Goal: Transaction & Acquisition: Purchase product/service

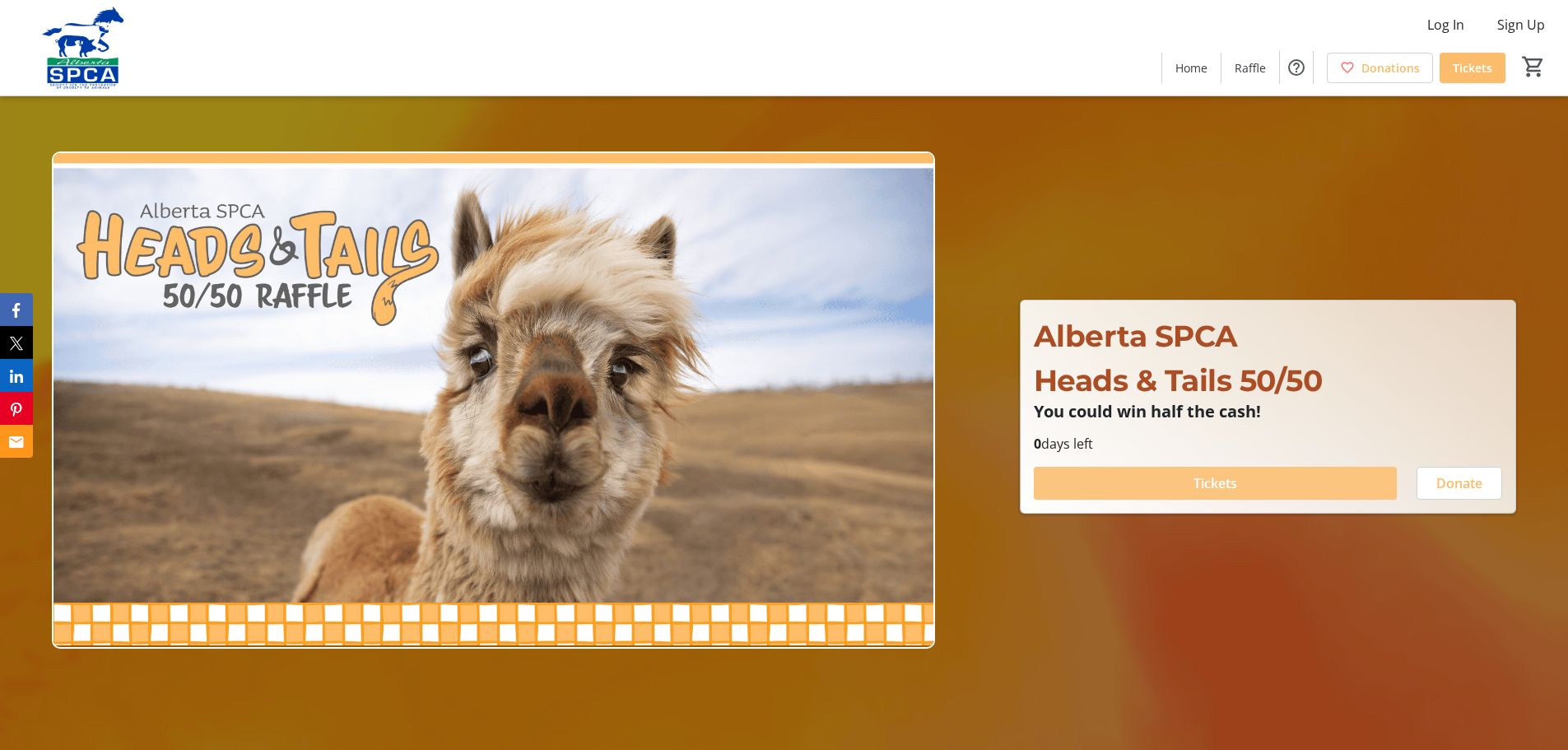
click at [1207, 484] on span "Tickets" at bounding box center [1215, 483] width 44 height 20
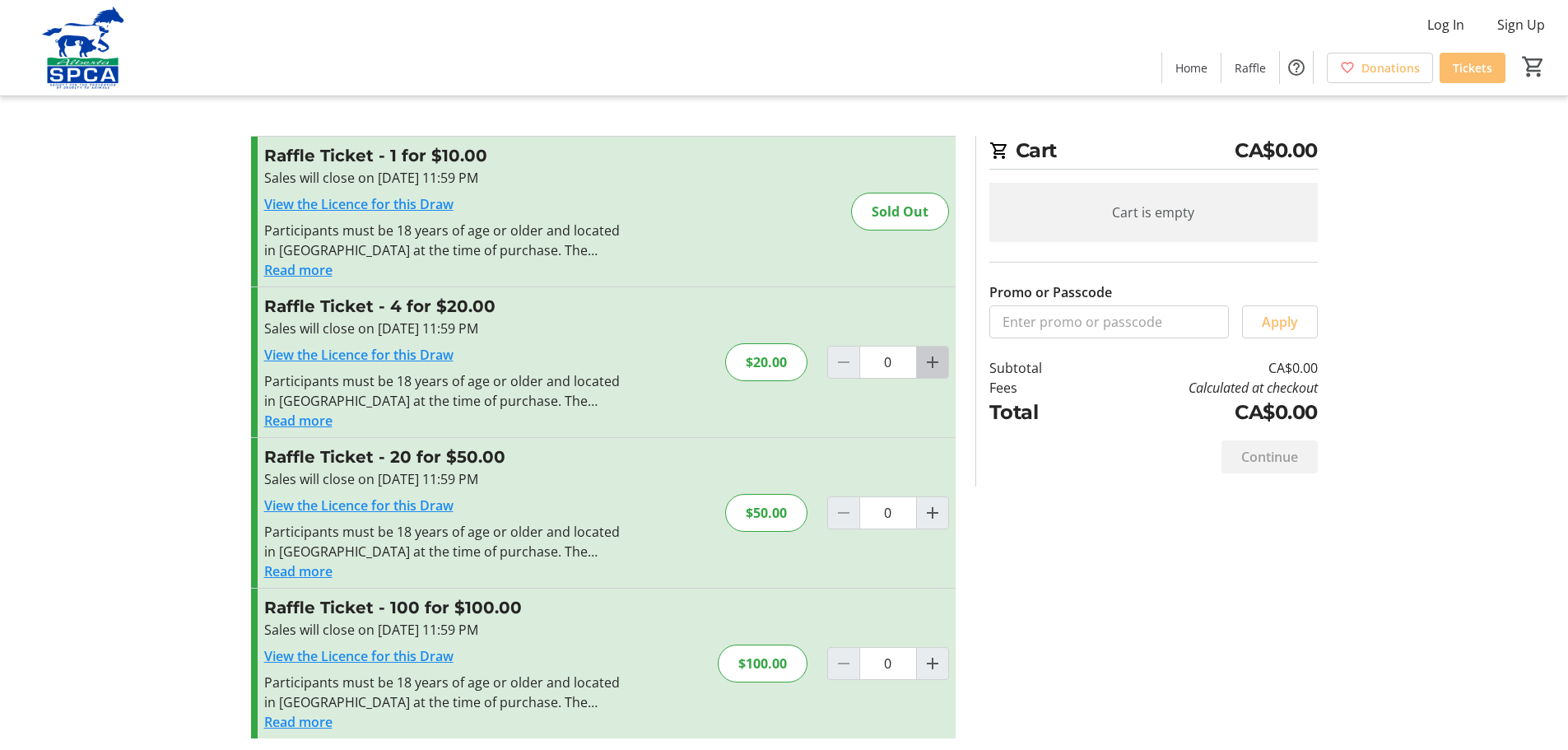
click at [931, 360] on mat-icon "Increment by one" at bounding box center [932, 362] width 20 height 20
type input "1"
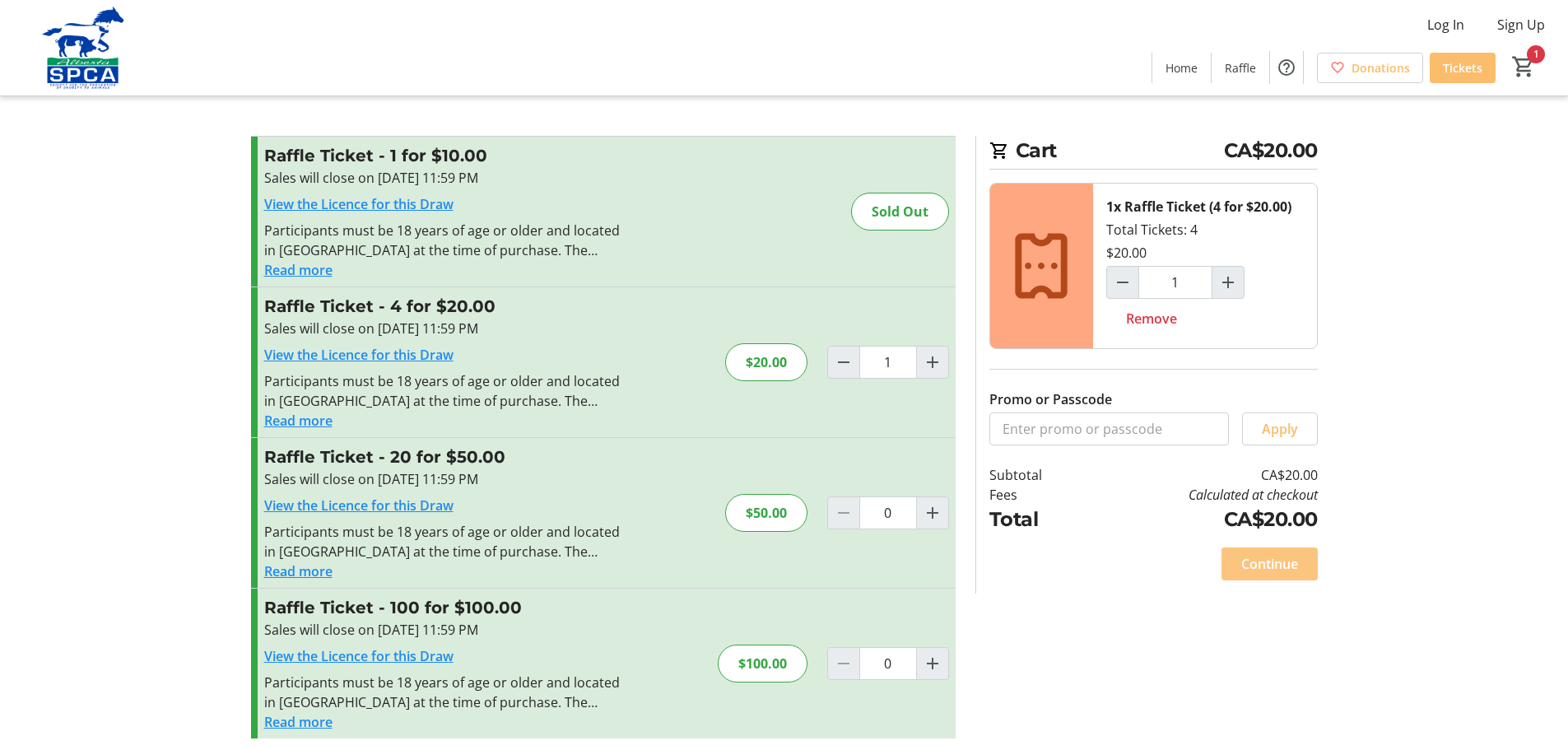
click at [1280, 561] on span "Continue" at bounding box center [1269, 564] width 57 height 20
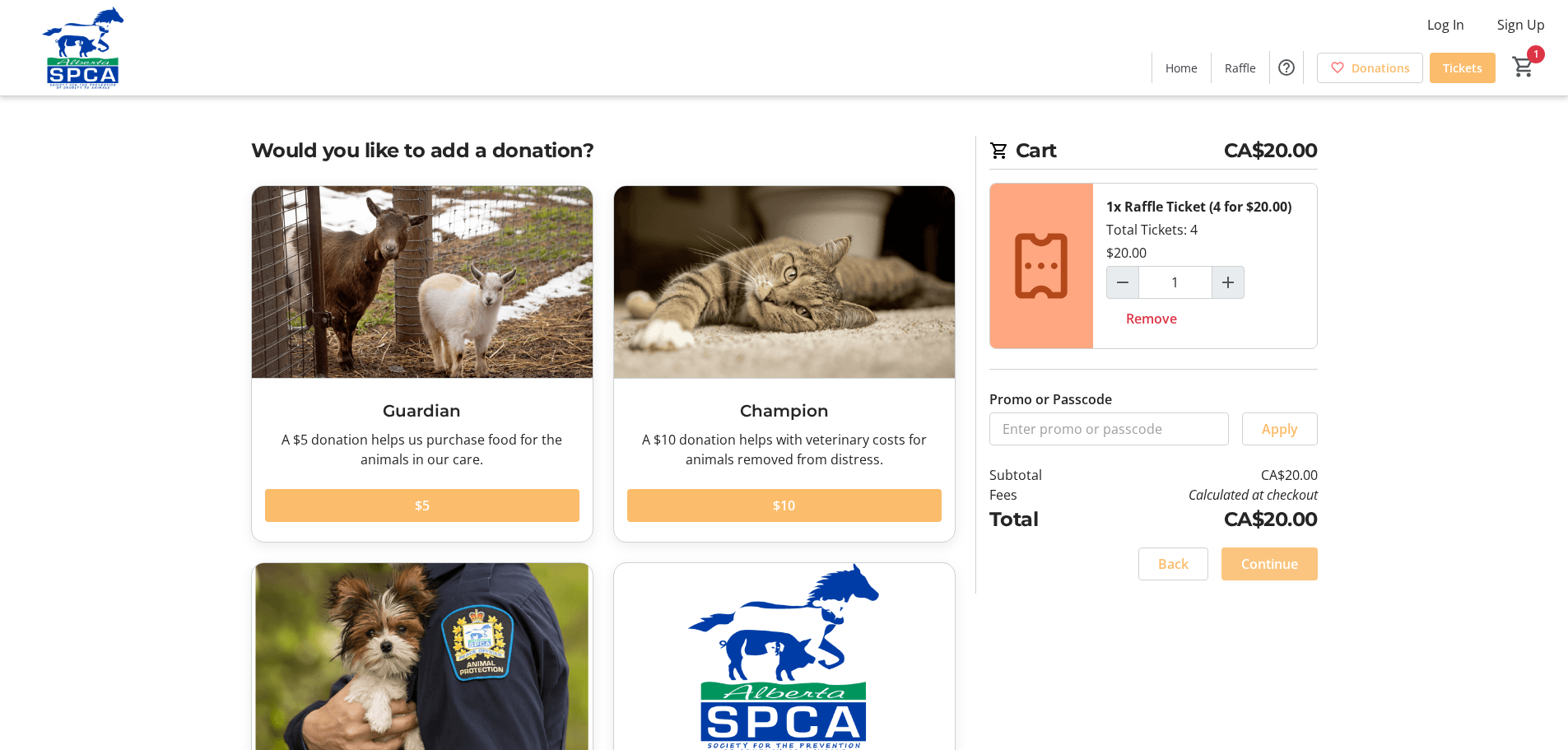
click at [1263, 562] on span "Continue" at bounding box center [1269, 564] width 57 height 20
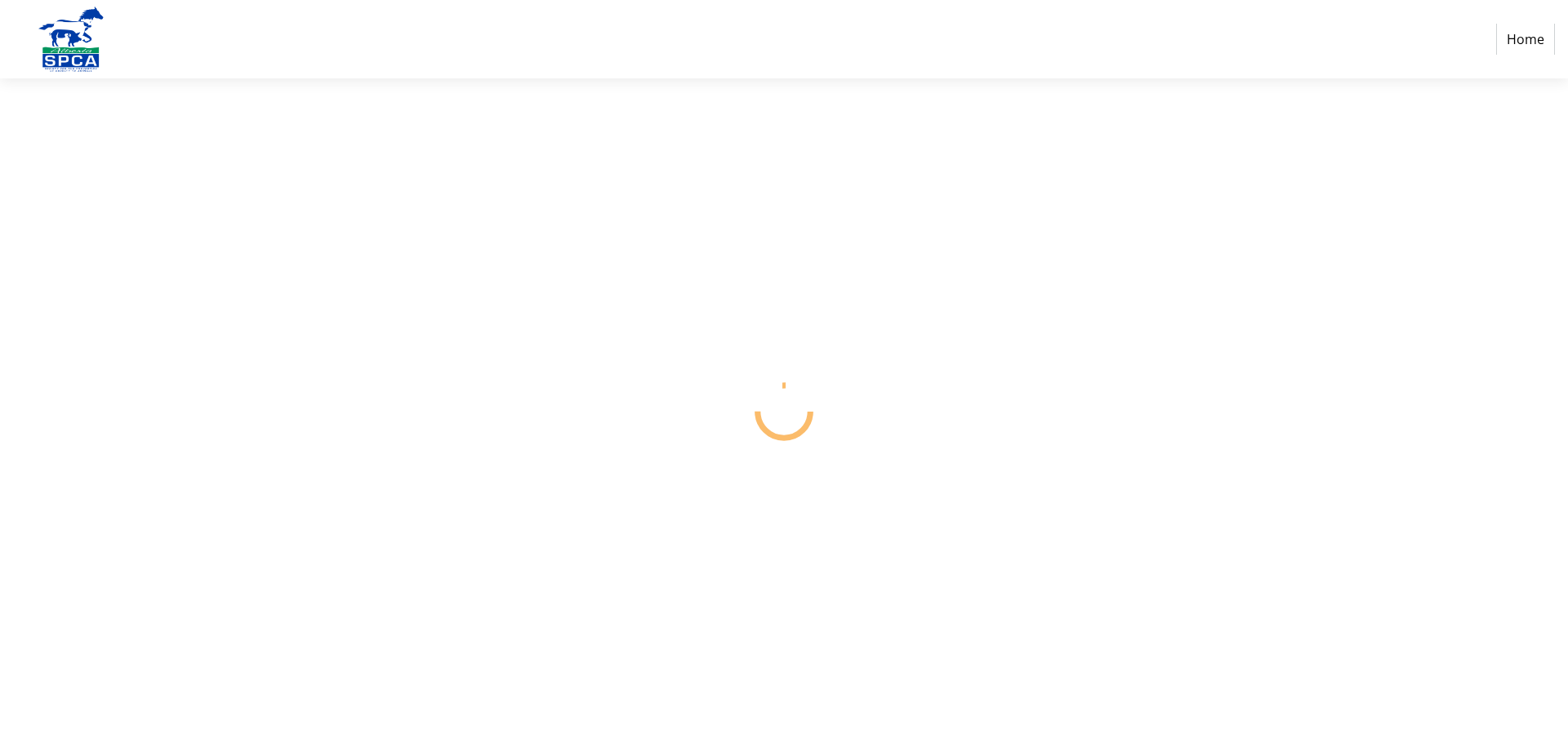
select select "CA"
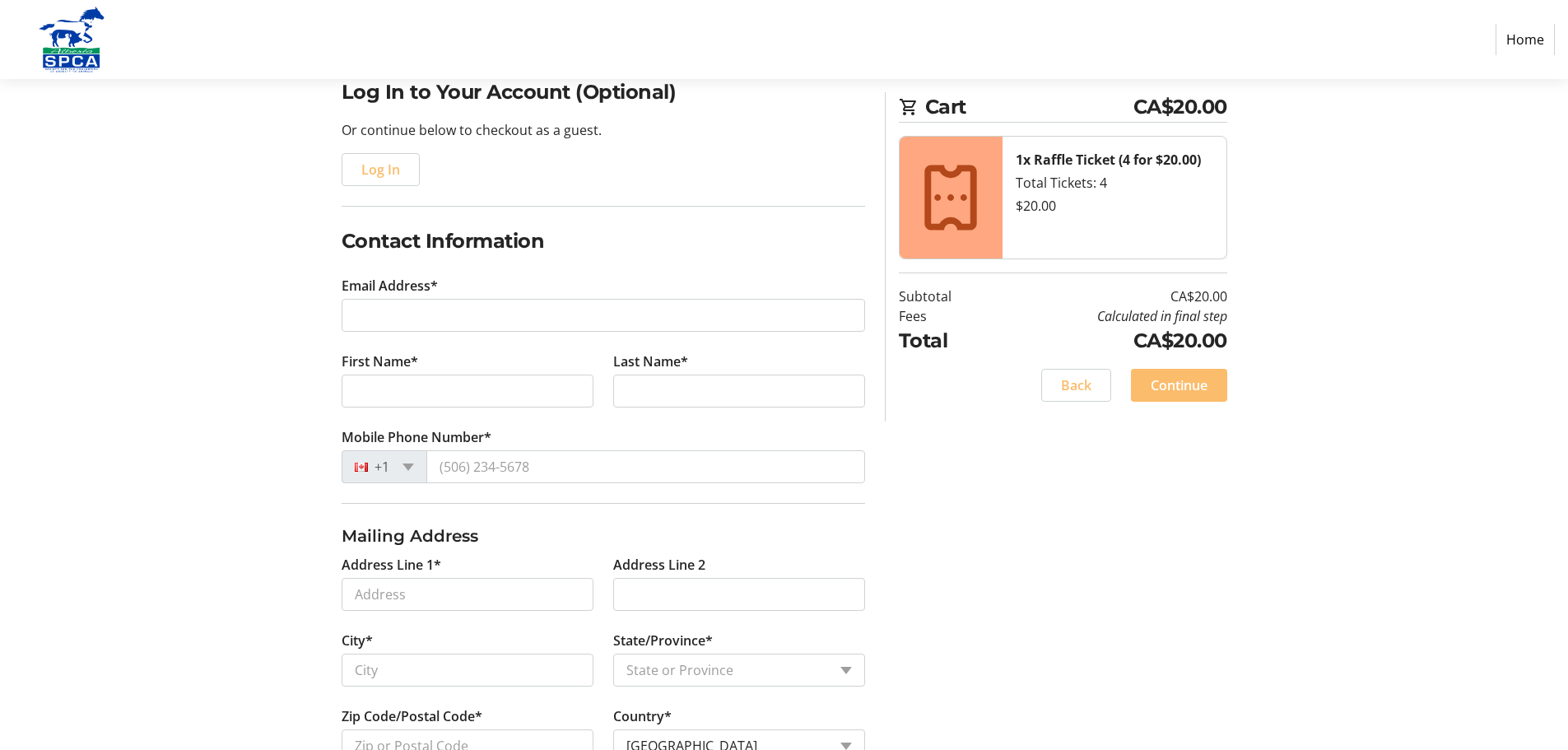
scroll to position [165, 0]
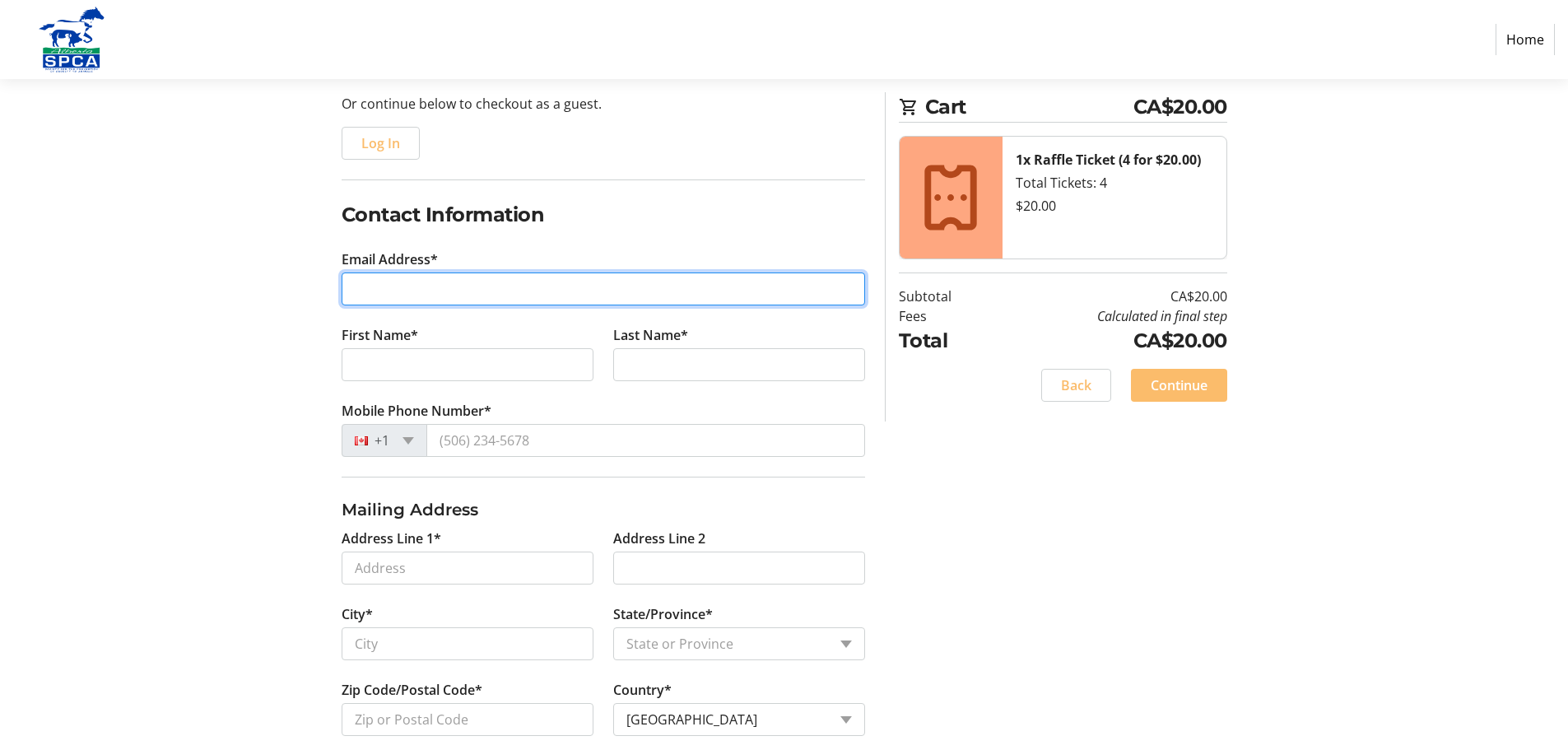
click at [397, 288] on input "Email Address*" at bounding box center [603, 289] width 524 height 33
type input "[EMAIL_ADDRESS][PERSON_NAME][DOMAIN_NAME]"
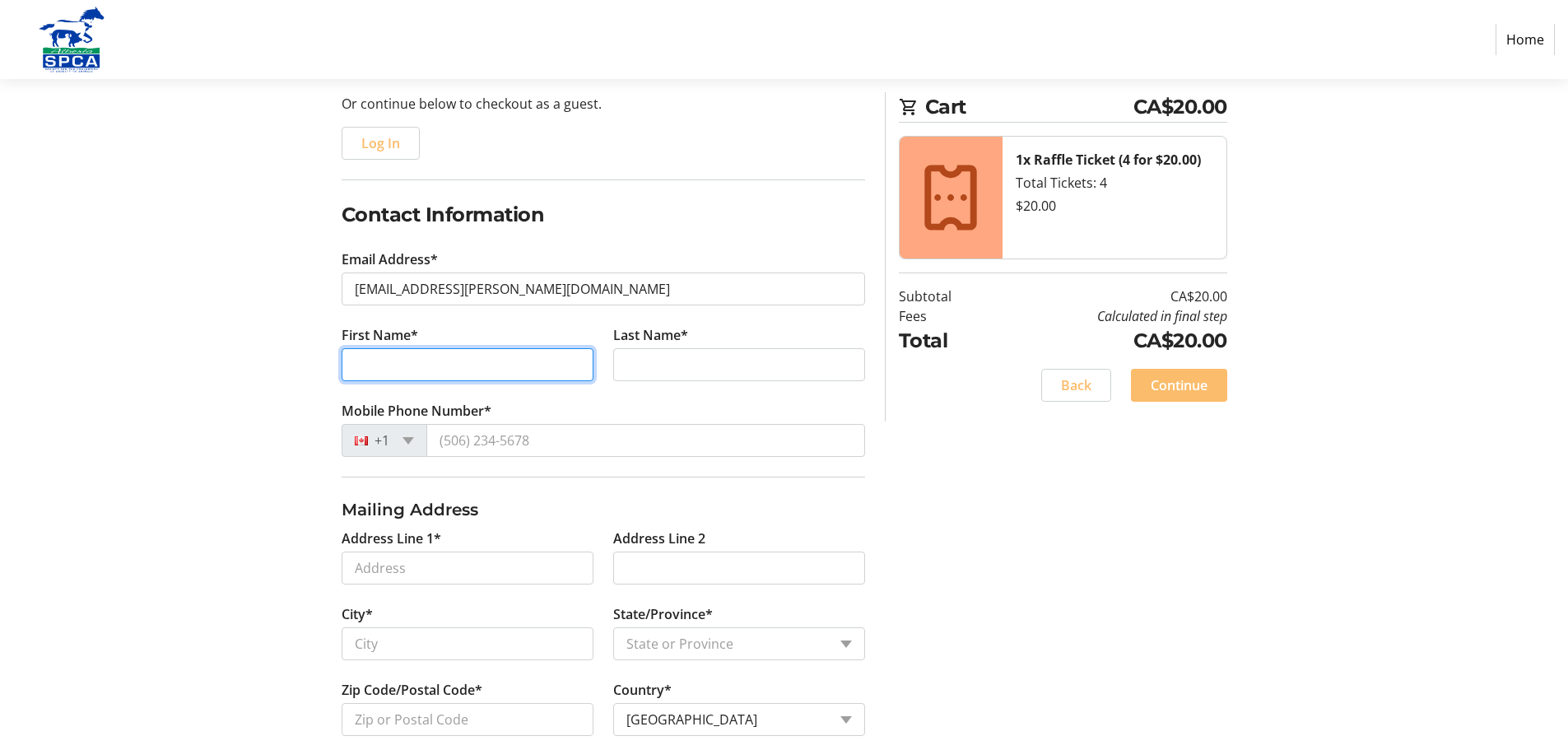
click at [441, 369] on input "First Name*" at bounding box center [467, 365] width 252 height 33
type input "Jack"
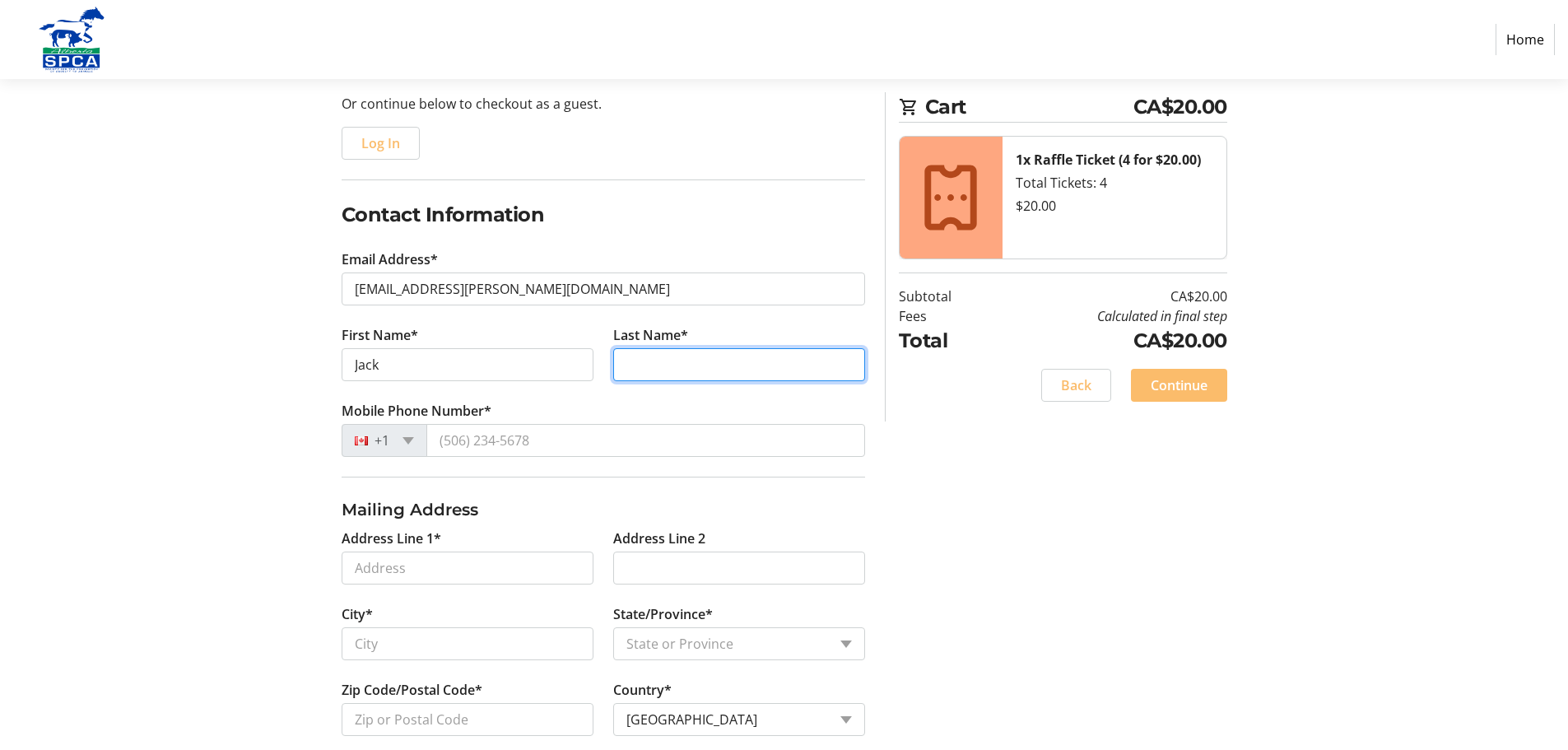
click at [643, 366] on input "Last Name*" at bounding box center [739, 365] width 252 height 33
type input "[PERSON_NAME]"
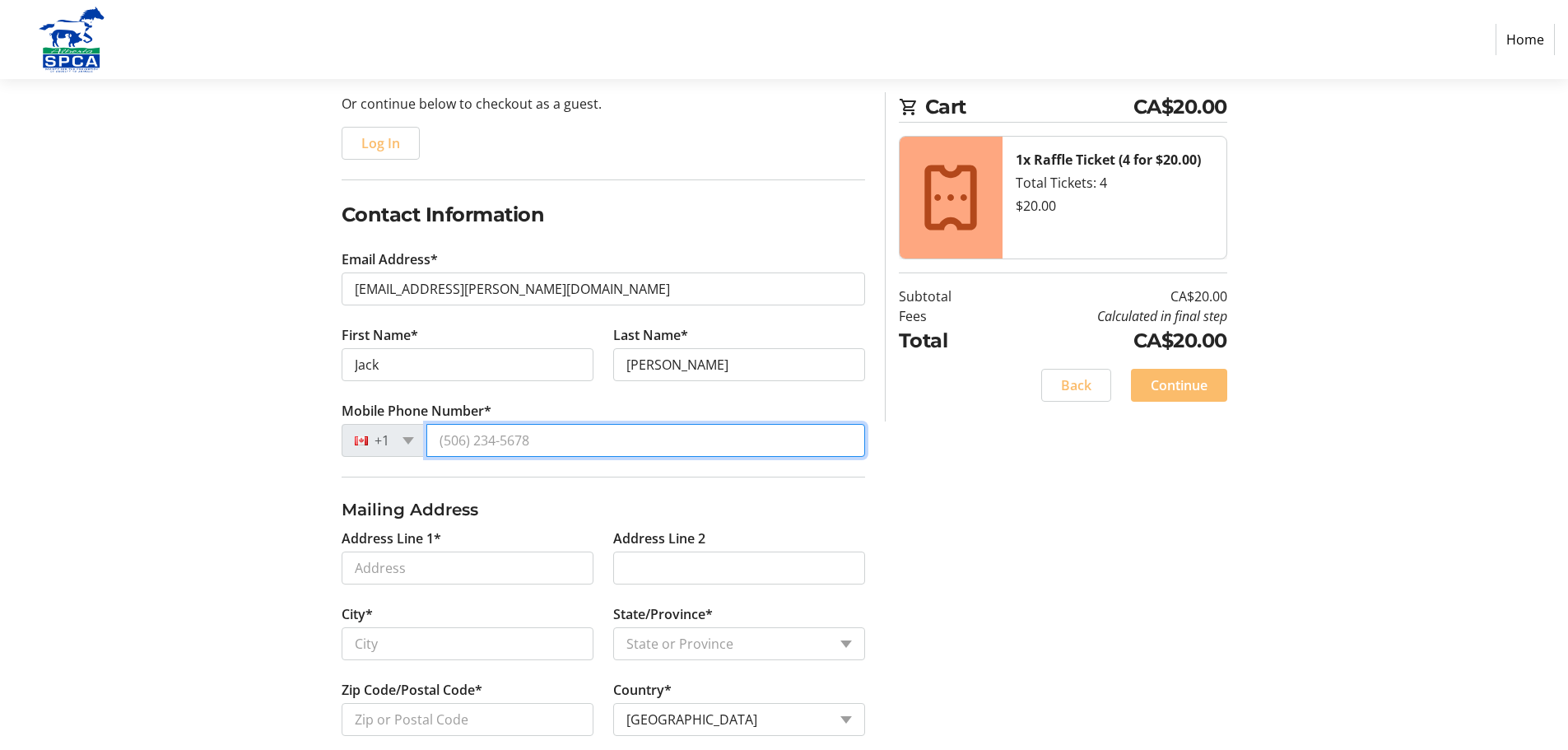
click at [562, 433] on input "Mobile Phone Number*" at bounding box center [646, 440] width 439 height 33
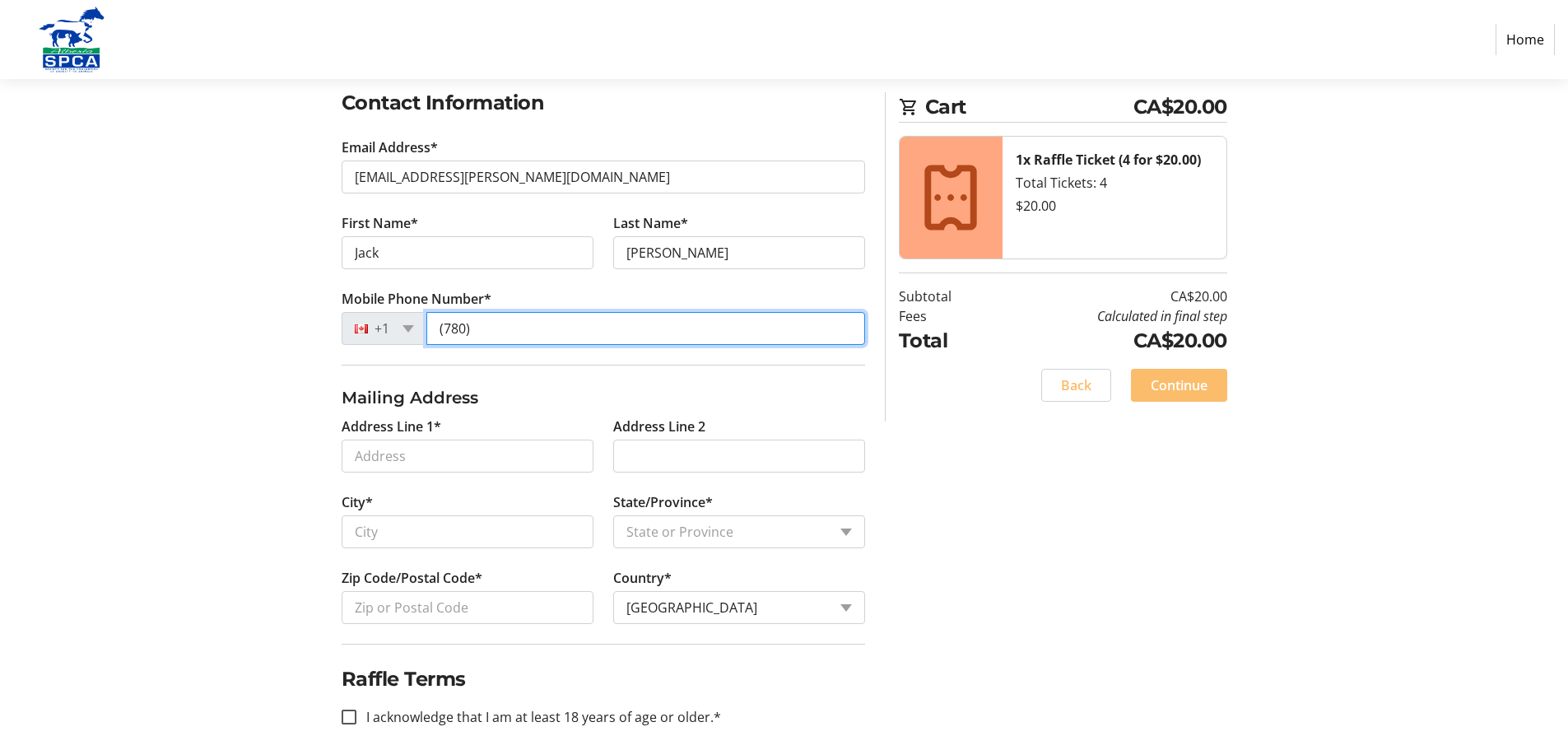
scroll to position [293, 0]
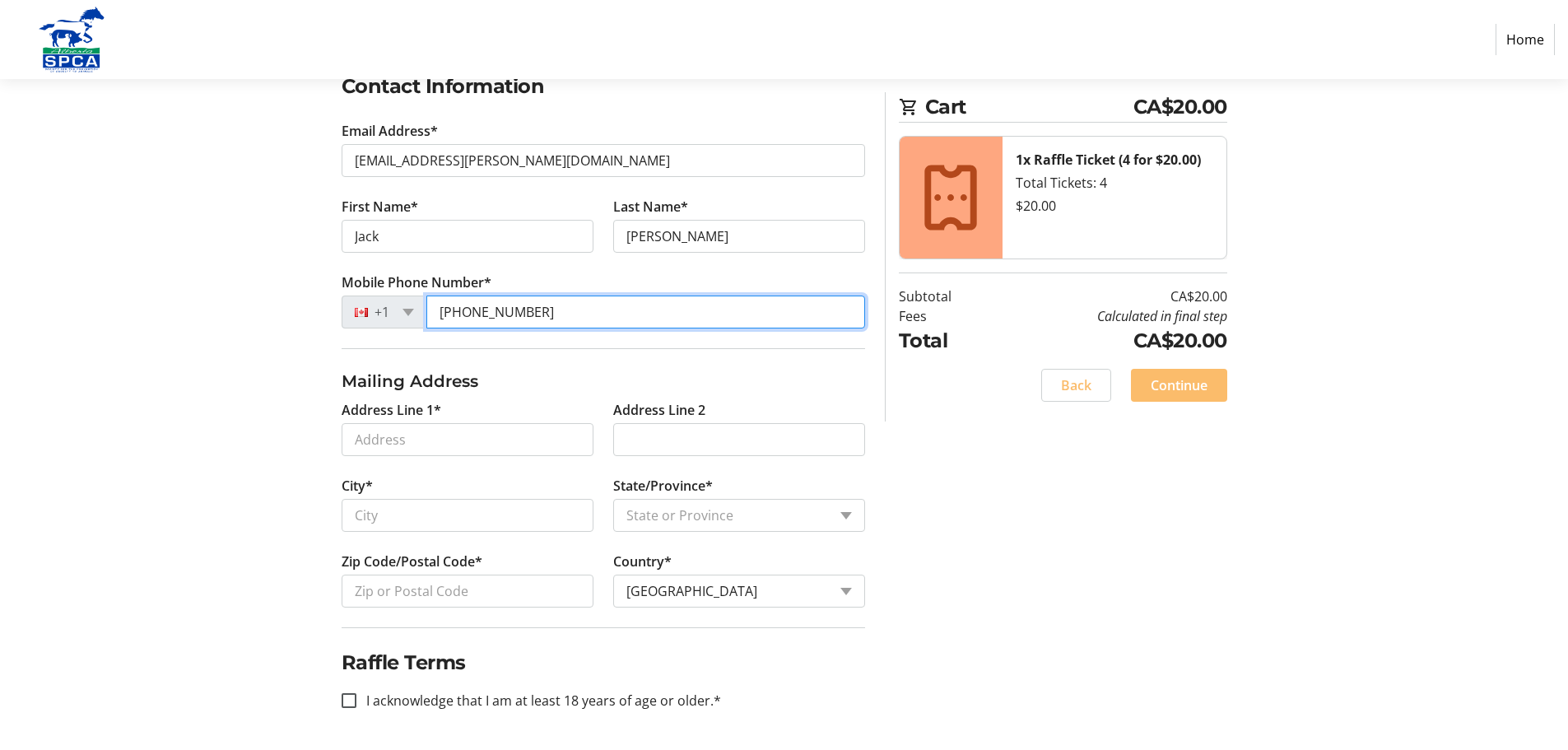
type input "[PHONE_NUMBER]"
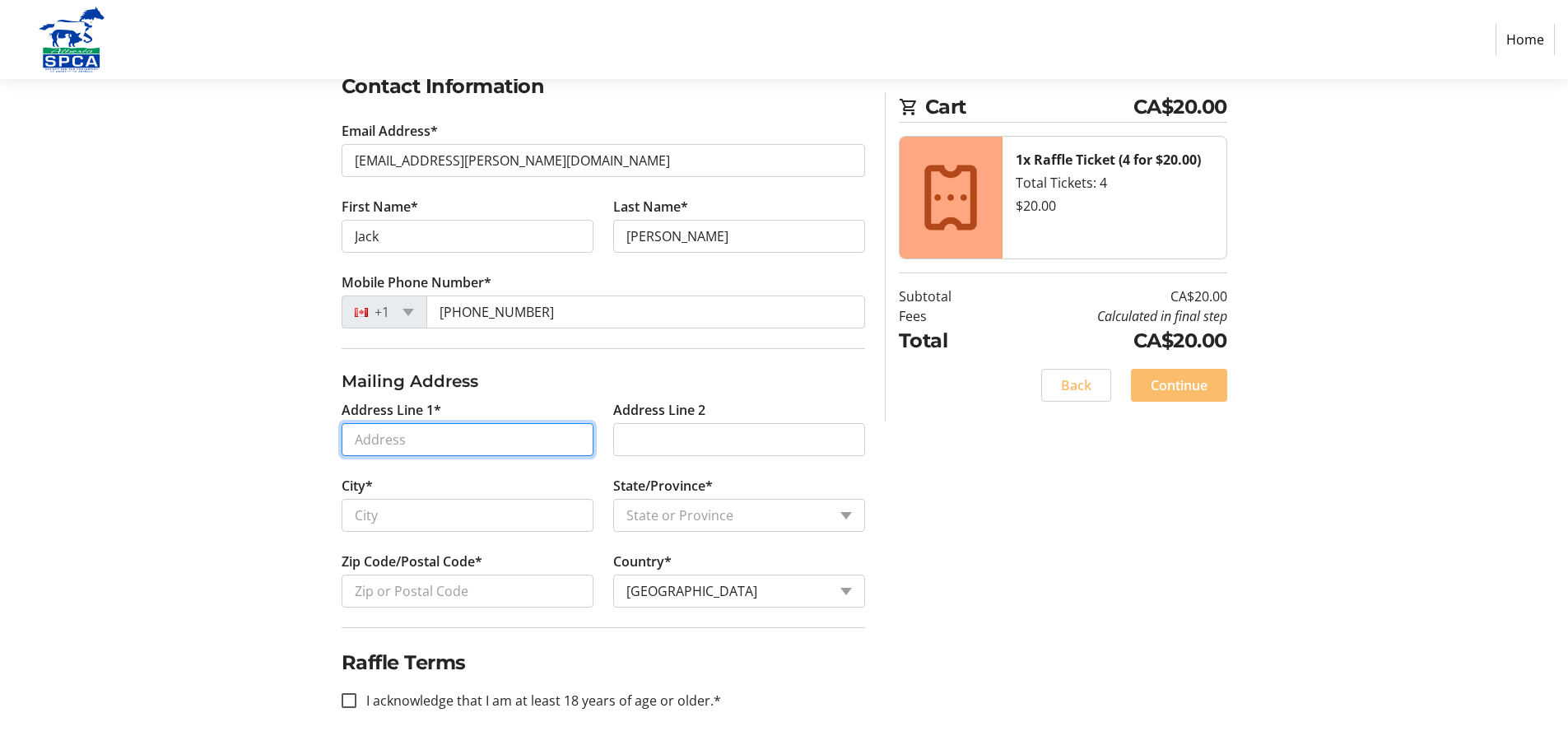
click at [375, 438] on input "Address Line 1*" at bounding box center [467, 440] width 252 height 33
click at [367, 441] on input "Address Line 1*" at bounding box center [467, 440] width 252 height 33
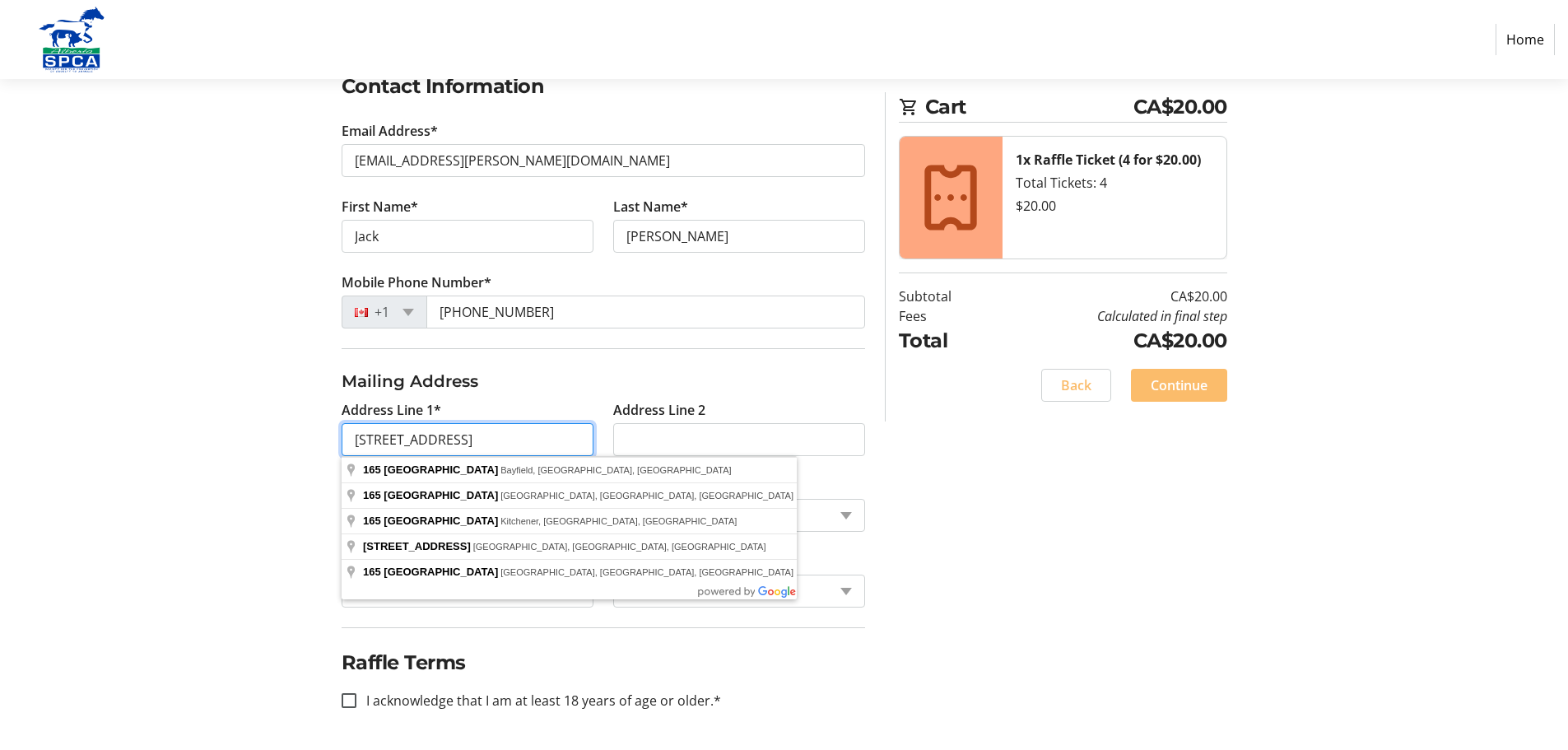
type input "[STREET_ADDRESS]"
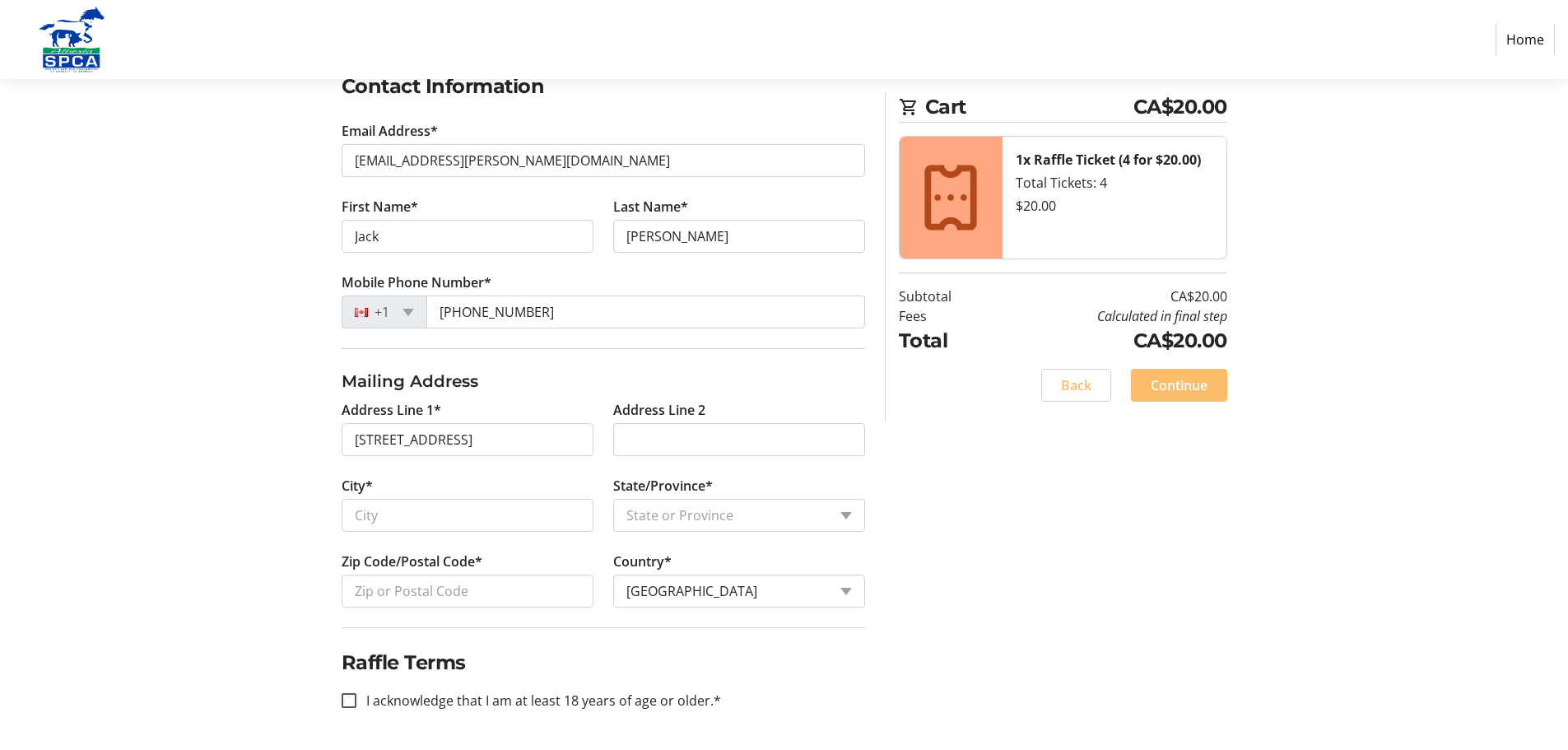
click at [1033, 571] on div "Log In to Your Account (Optional) Or continue below to checkout as a guest. Log…" at bounding box center [784, 336] width 1086 height 827
click at [446, 512] on input "City*" at bounding box center [467, 515] width 252 height 33
type input "St. [PERSON_NAME]"
click at [843, 513] on select "State or Province State or Province [GEOGRAPHIC_DATA] [GEOGRAPHIC_DATA] [GEOGRA…" at bounding box center [739, 515] width 252 height 33
select select "AB"
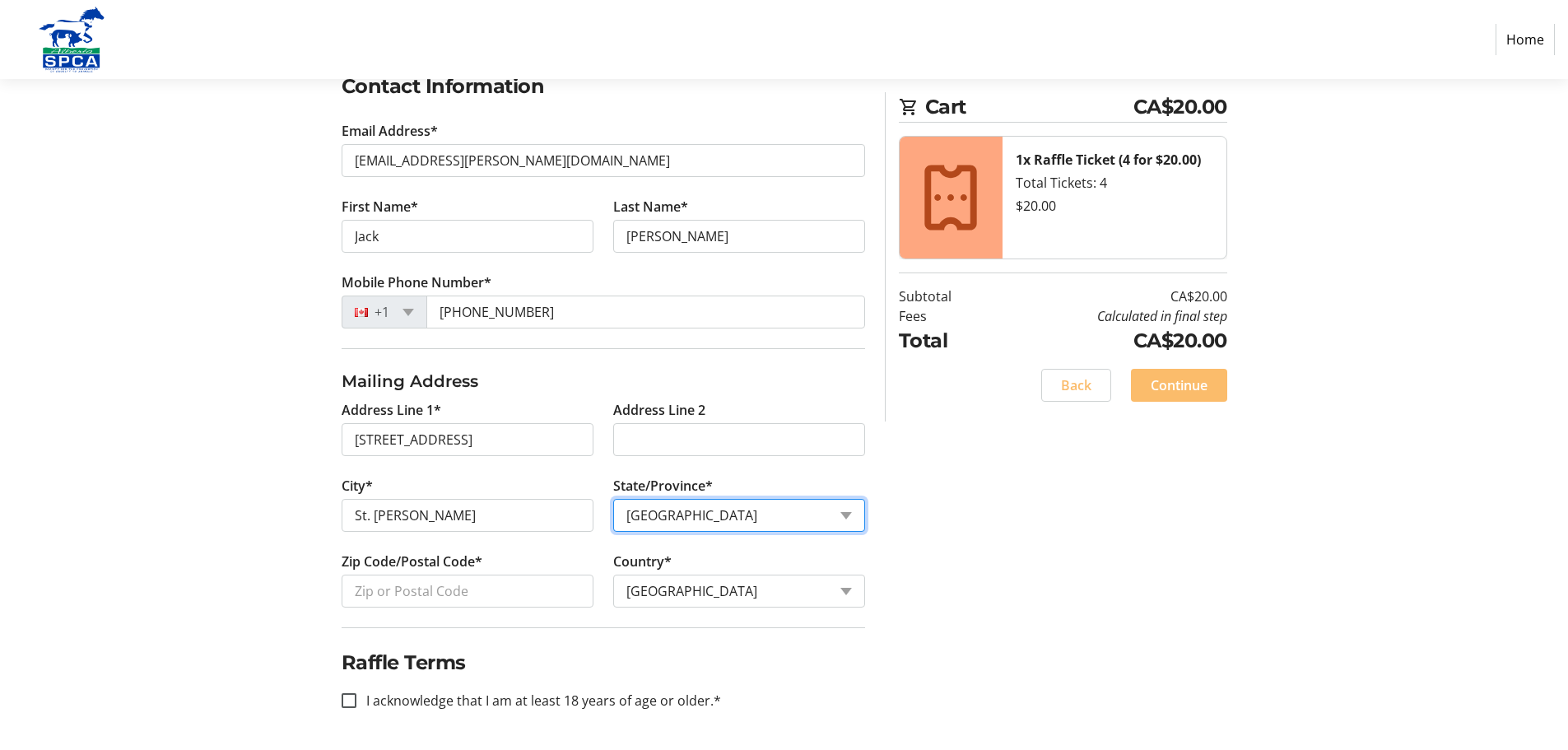
click at [613, 499] on select "State or Province State or Province [GEOGRAPHIC_DATA] [GEOGRAPHIC_DATA] [GEOGRA…" at bounding box center [739, 515] width 252 height 33
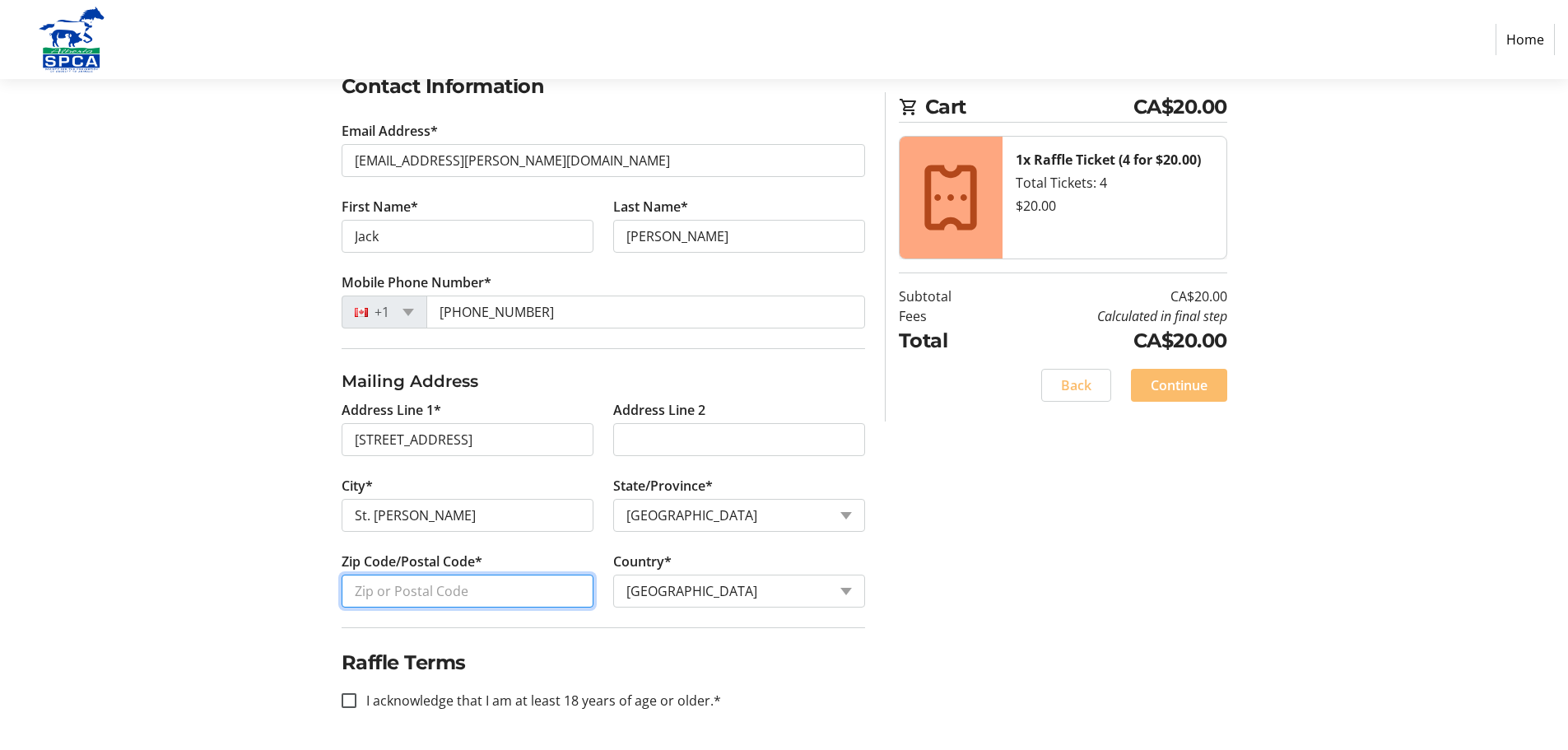
click at [411, 591] on input "Zip Code/Postal Code*" at bounding box center [467, 591] width 252 height 33
type input "T8N6G8"
click at [349, 698] on input "I acknowledge that I am at least 18 years of age or older.*" at bounding box center [349, 701] width 15 height 15
checkbox input "true"
click at [1187, 380] on span "Continue" at bounding box center [1179, 385] width 57 height 20
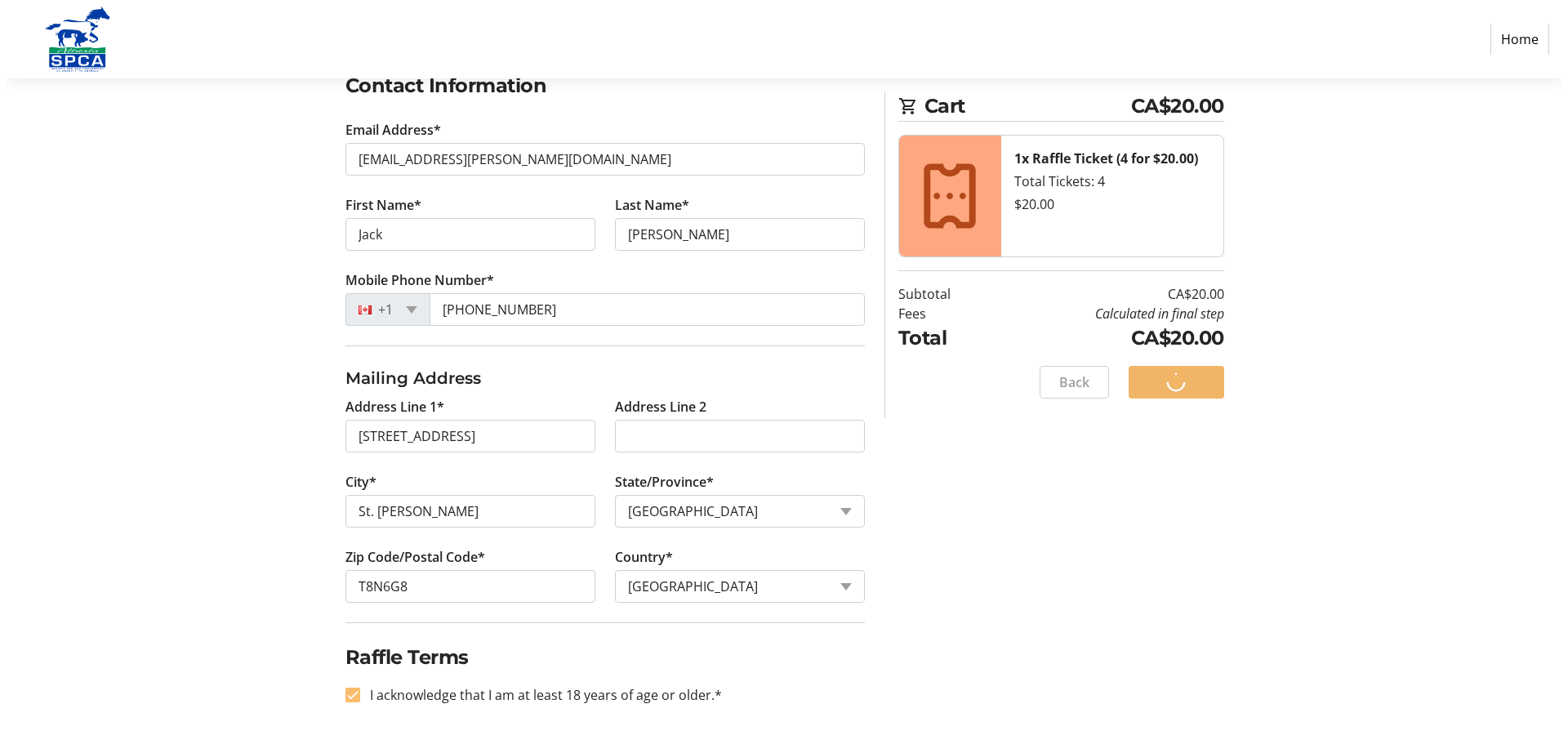
scroll to position [0, 0]
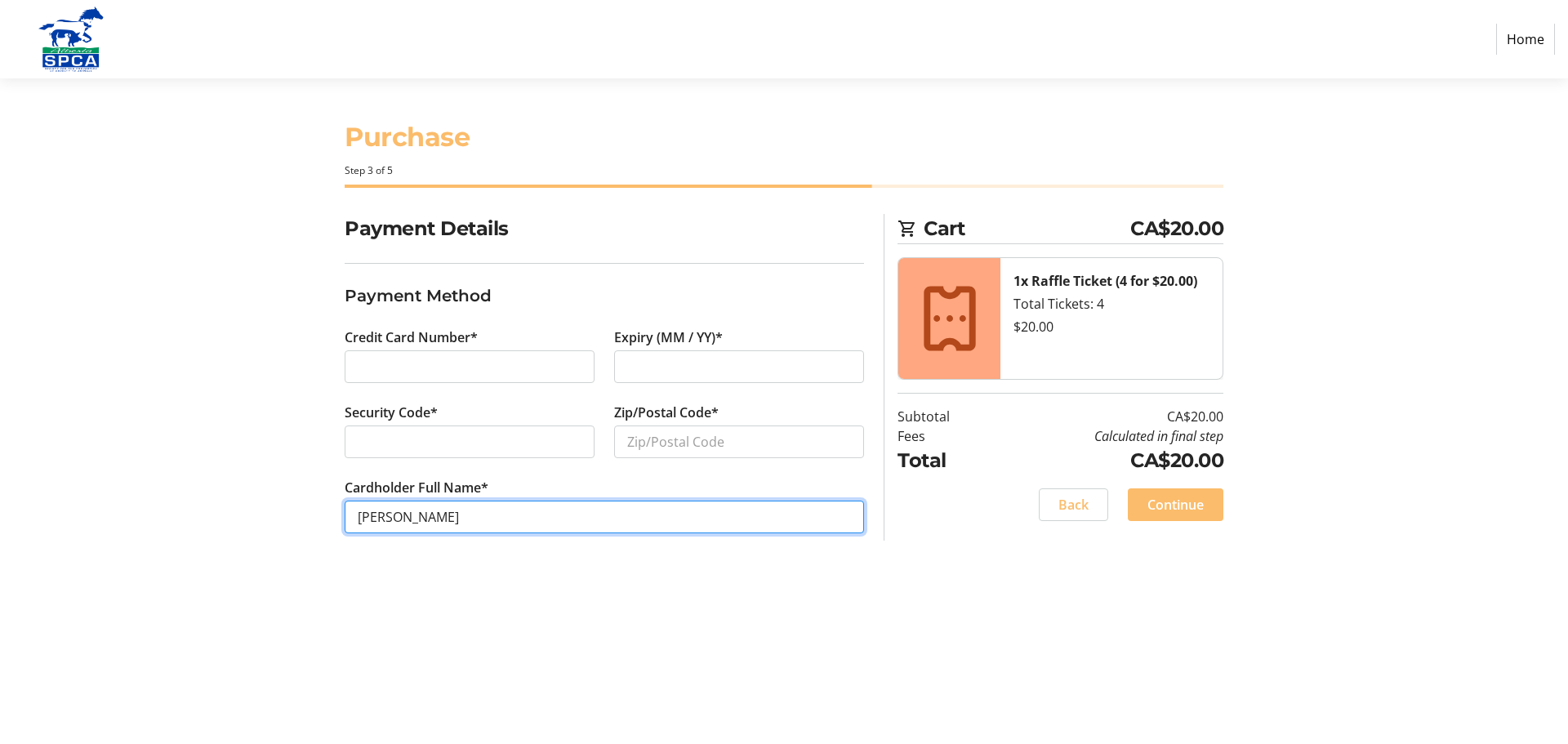
click at [382, 514] on input "[PERSON_NAME]" at bounding box center [604, 517] width 520 height 33
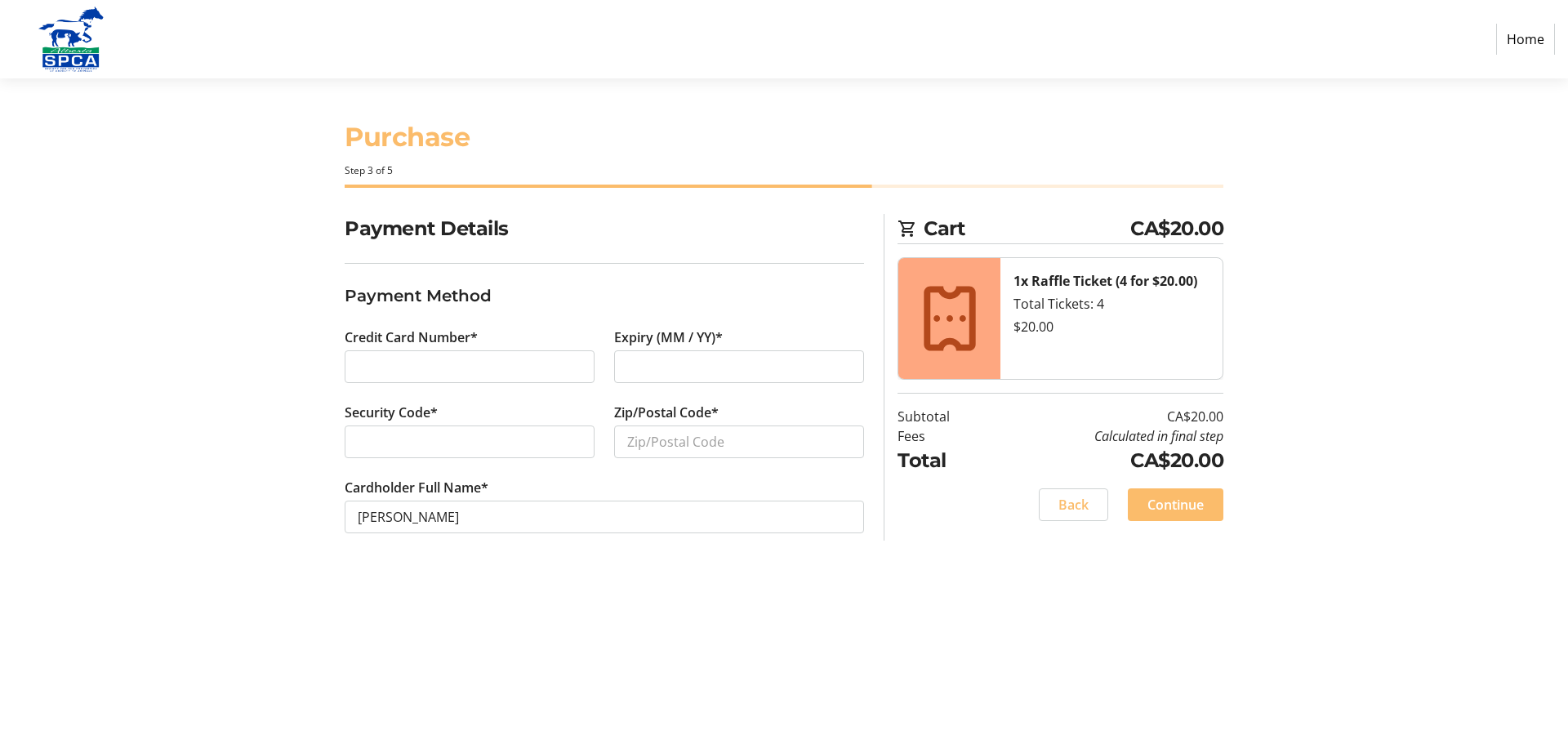
click at [741, 627] on div "Purchase Step 3 of 5 Cart CA$20.00 1x Raffle Ticket (4 for $20.00) Total Ticket…" at bounding box center [784, 411] width 1078 height 665
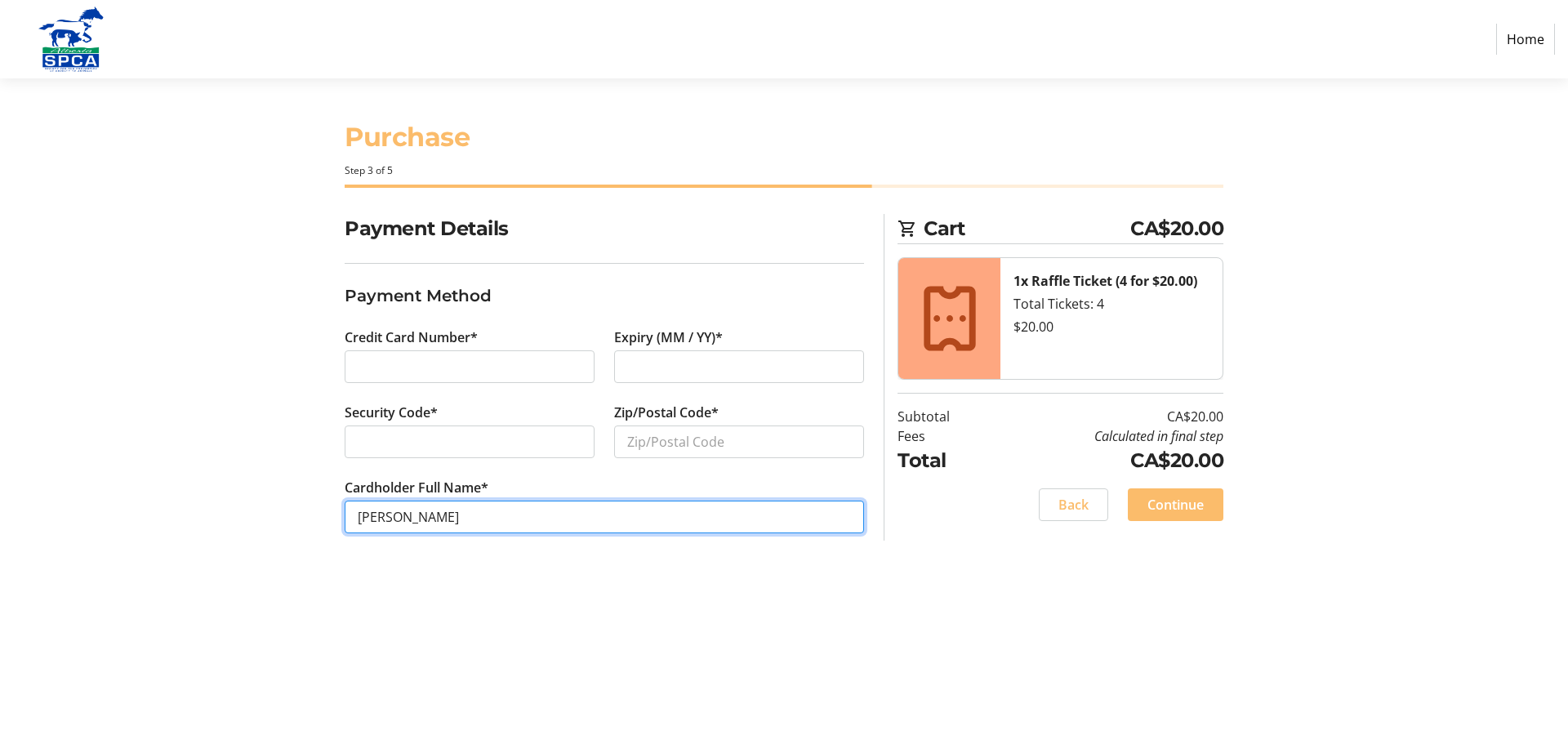
click at [361, 515] on input "[PERSON_NAME]" at bounding box center [604, 517] width 520 height 33
type input "[PERSON_NAME]"
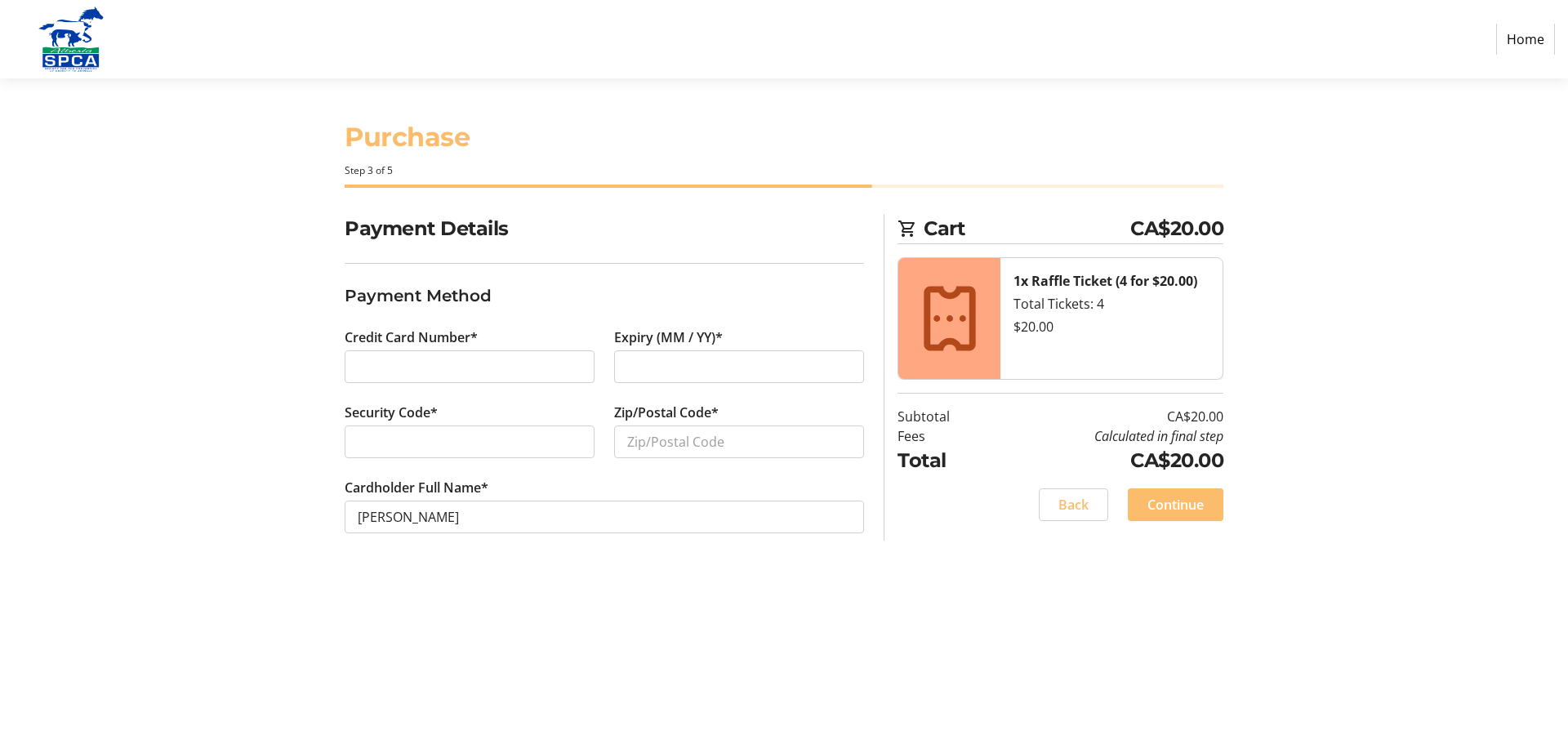
click at [551, 593] on div "Purchase Step 3 of 5 Cart CA$20.00 1x Raffle Ticket (4 for $20.00) Total Ticket…" at bounding box center [784, 411] width 1078 height 665
click at [663, 441] on input "Zip/Postal Code*" at bounding box center [739, 442] width 250 height 33
type input "T8N6G8"
click at [1177, 504] on span "Continue" at bounding box center [1175, 505] width 57 height 20
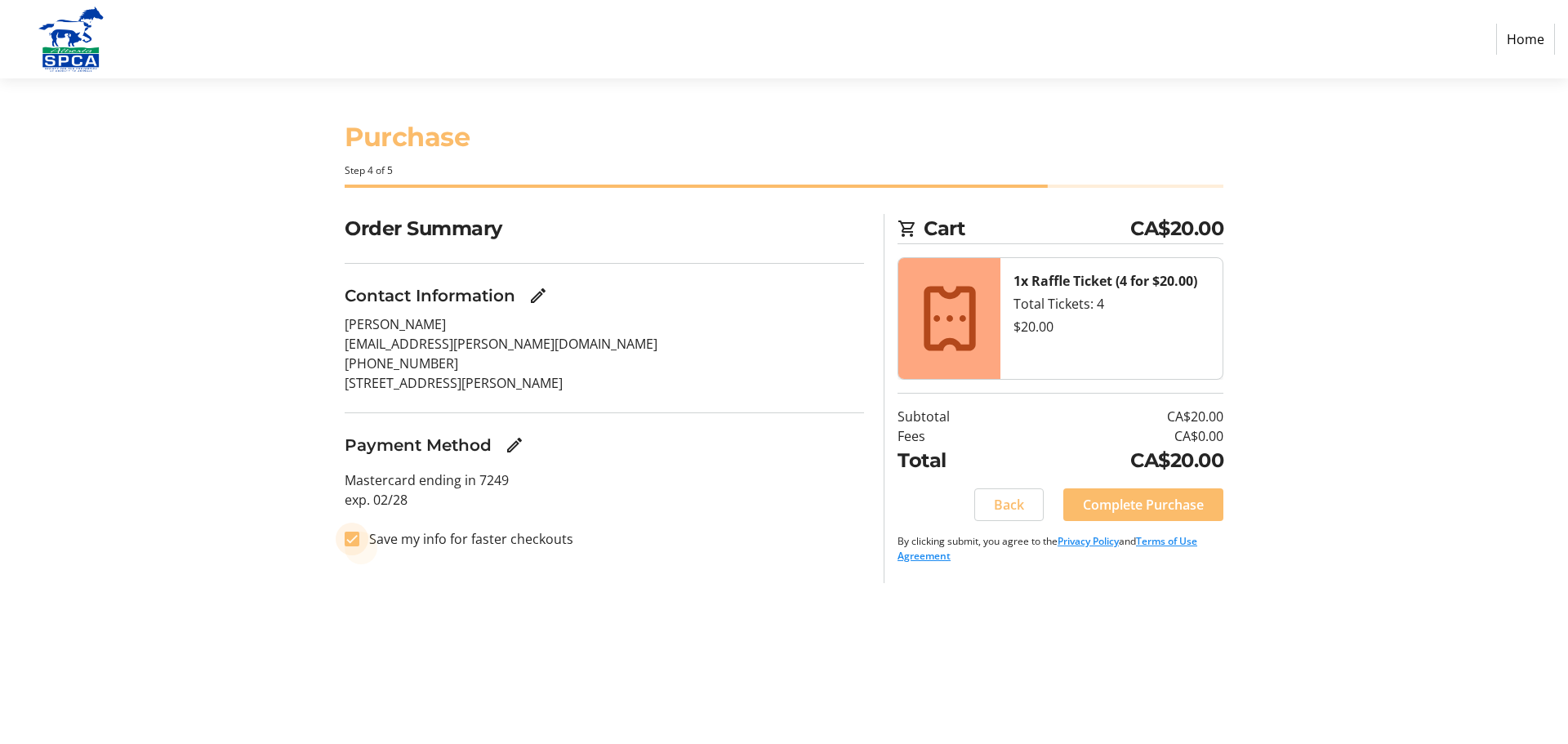
click at [350, 538] on input "Save my info for faster checkouts" at bounding box center [352, 540] width 15 height 15
checkbox input "false"
click at [625, 611] on div "Purchase Step 4 of 5 Cart CA$20.00 1x Raffle Ticket (4 for $20.00) Total Ticket…" at bounding box center [784, 411] width 1078 height 665
click at [1120, 504] on span "Complete Purchase" at bounding box center [1143, 505] width 121 height 20
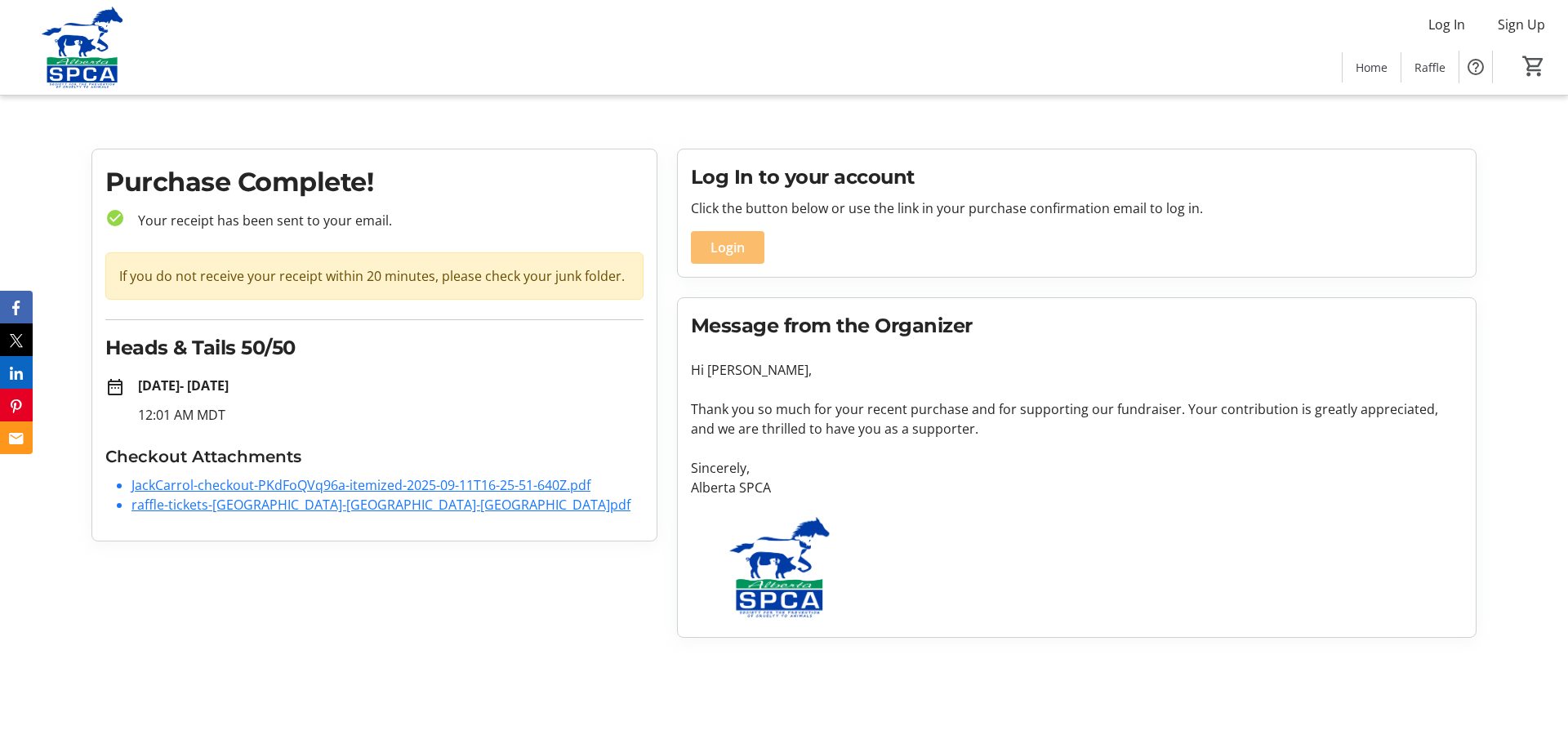
click at [310, 480] on link "JackCarrol-checkout-PKdFoQVq96a-itemized-2025-09-11T16-25-51-640Z.pdf" at bounding box center [361, 485] width 459 height 18
click at [205, 481] on link "JackCarrol-checkout-PKdFoQVq96a-itemized-2025-09-11T16-25-51-640Z.pdf" at bounding box center [361, 485] width 459 height 18
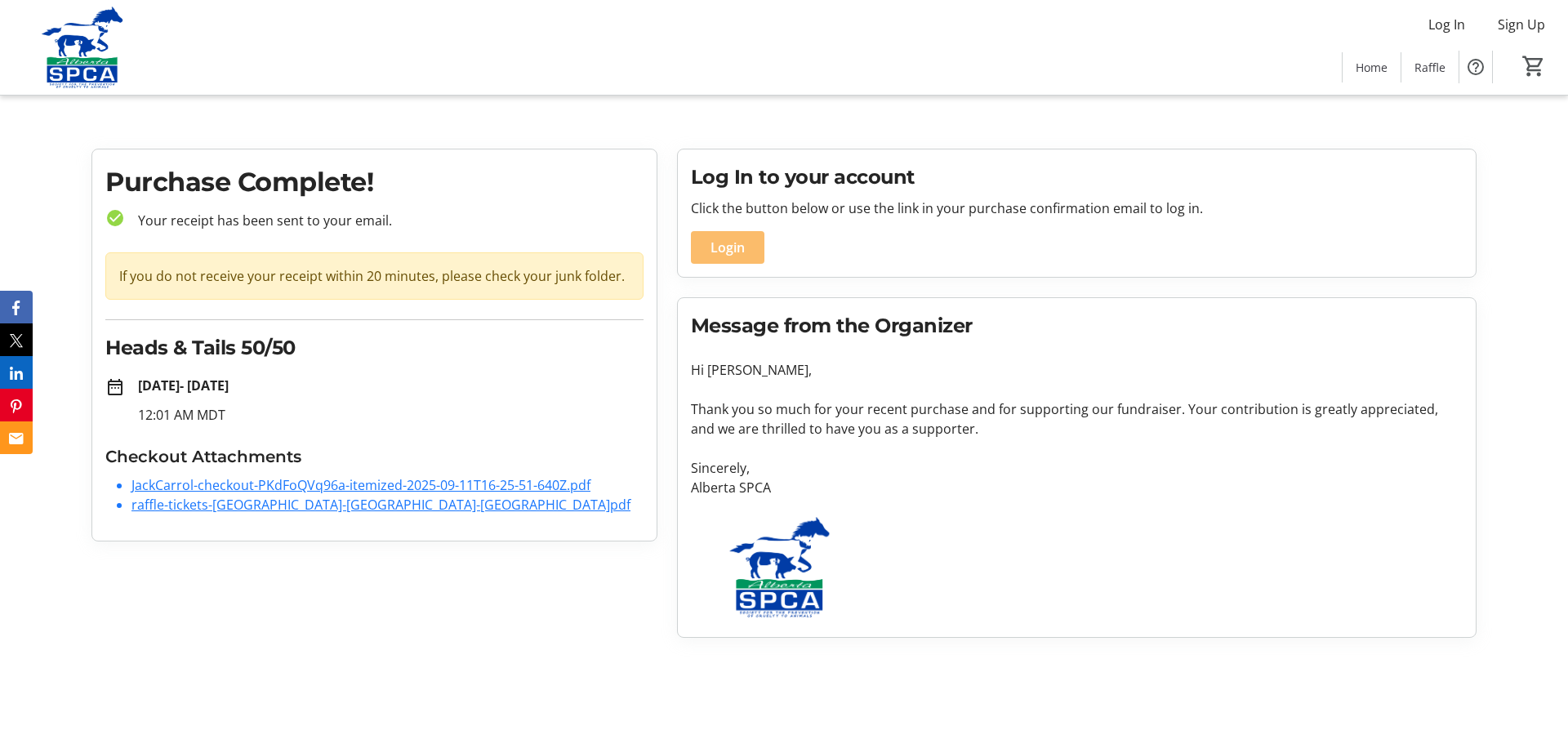
click at [292, 501] on link "raffle-tickets-[GEOGRAPHIC_DATA]-[GEOGRAPHIC_DATA]-[GEOGRAPHIC_DATA]pdf" at bounding box center [380, 505] width 499 height 18
click at [569, 481] on link "JackCarrol-checkout-PKdFoQVq96a-itemized-2025-09-11T16-25-51-640Z.pdf" at bounding box center [361, 485] width 459 height 18
